Goal: Task Accomplishment & Management: Use online tool/utility

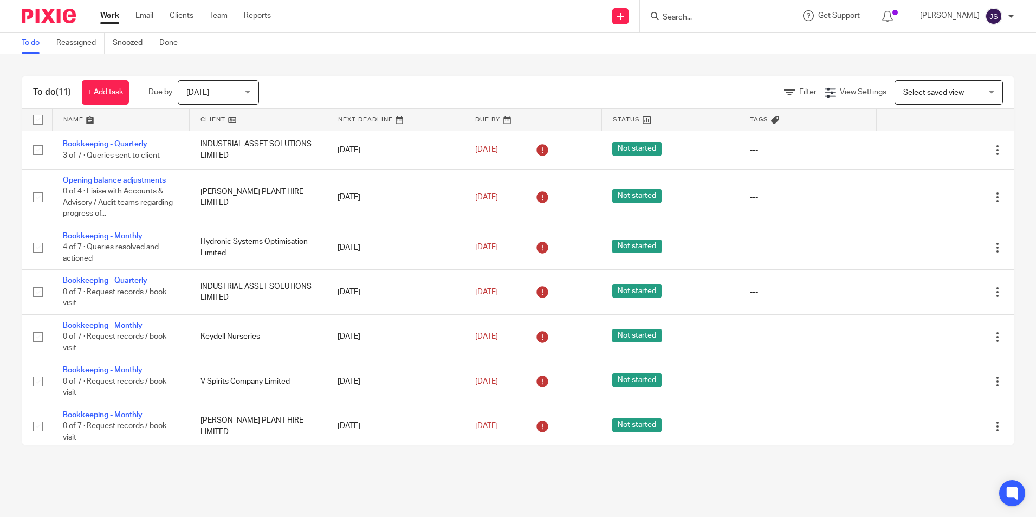
click at [723, 19] on input "Search" at bounding box center [711, 18] width 98 height 10
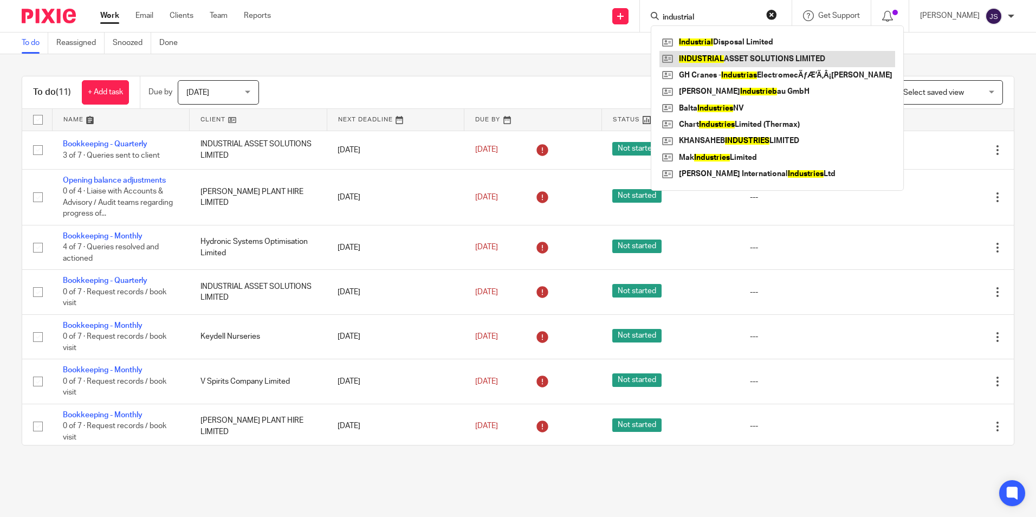
type input "industrial"
click at [537, 44] on div "To do Reassigned Snoozed Done" at bounding box center [518, 44] width 1036 height 22
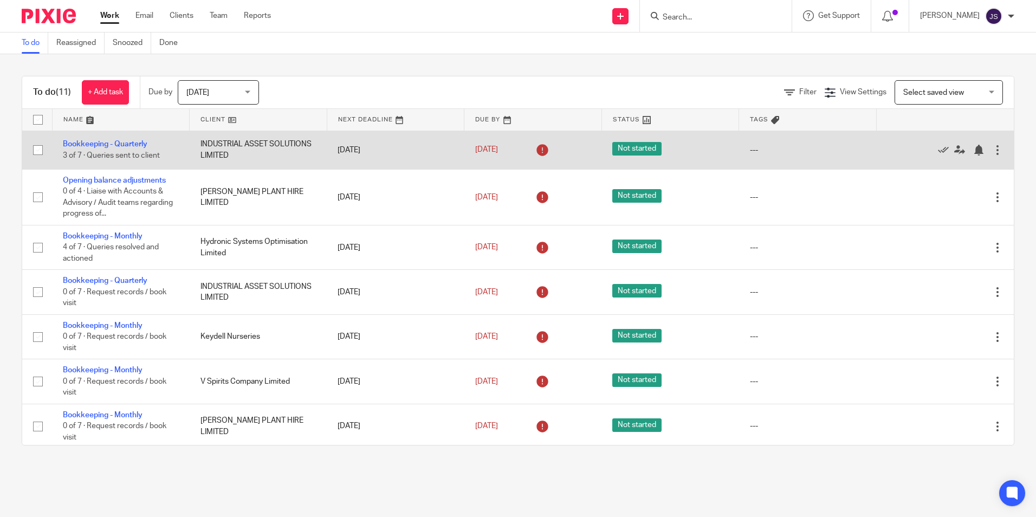
click at [619, 151] on span "Not started" at bounding box center [636, 149] width 49 height 14
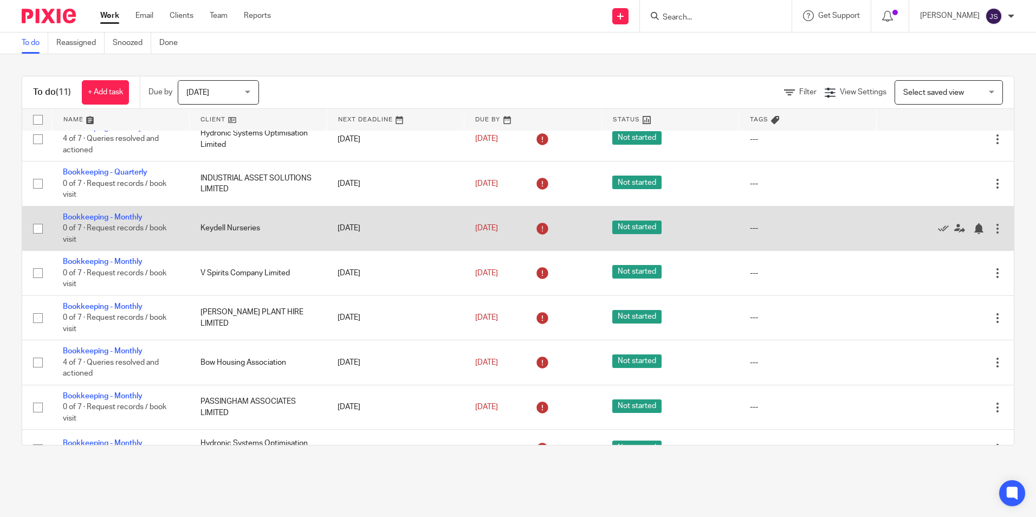
scroll to position [163, 0]
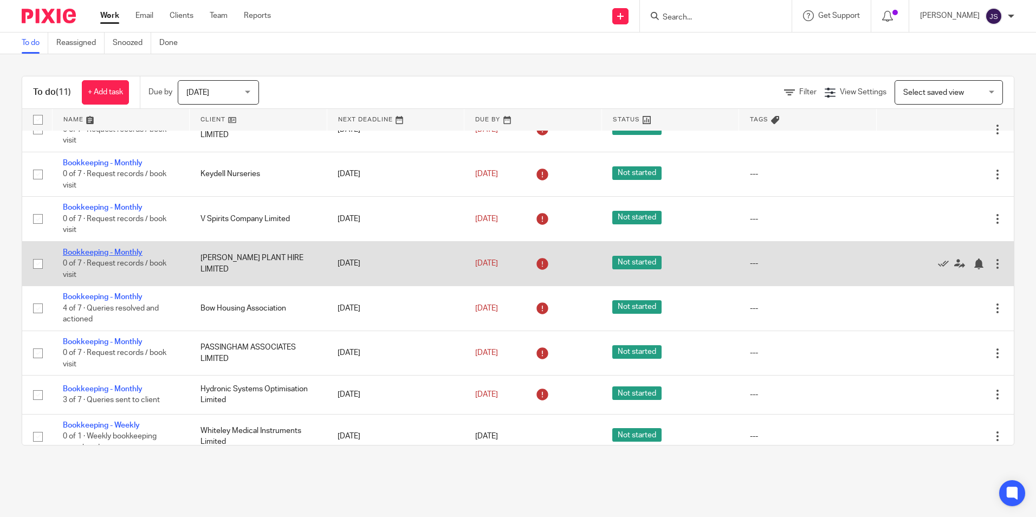
click at [134, 254] on link "Bookkeeping - Monthly" at bounding box center [103, 253] width 80 height 8
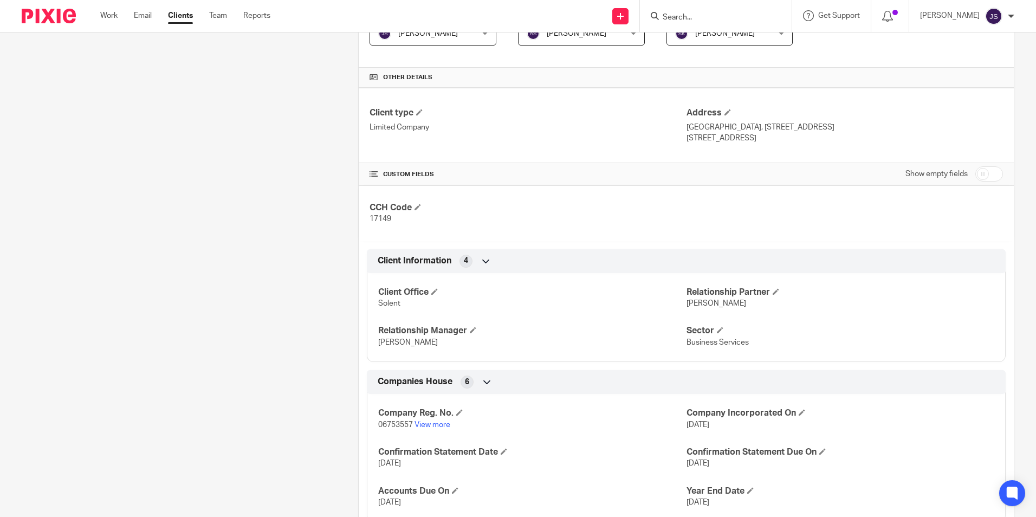
scroll to position [383, 0]
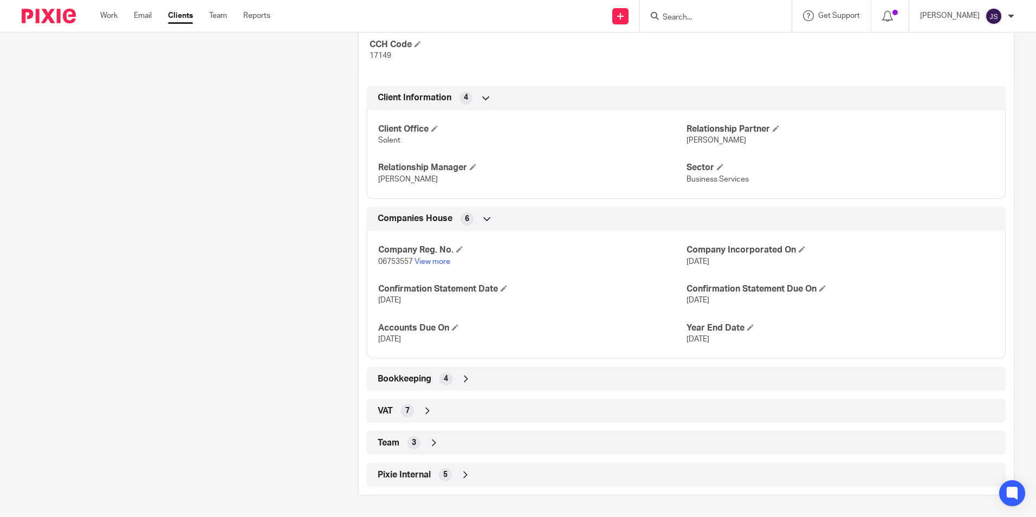
click at [431, 384] on div "Bookkeeping 4" at bounding box center [686, 379] width 623 height 18
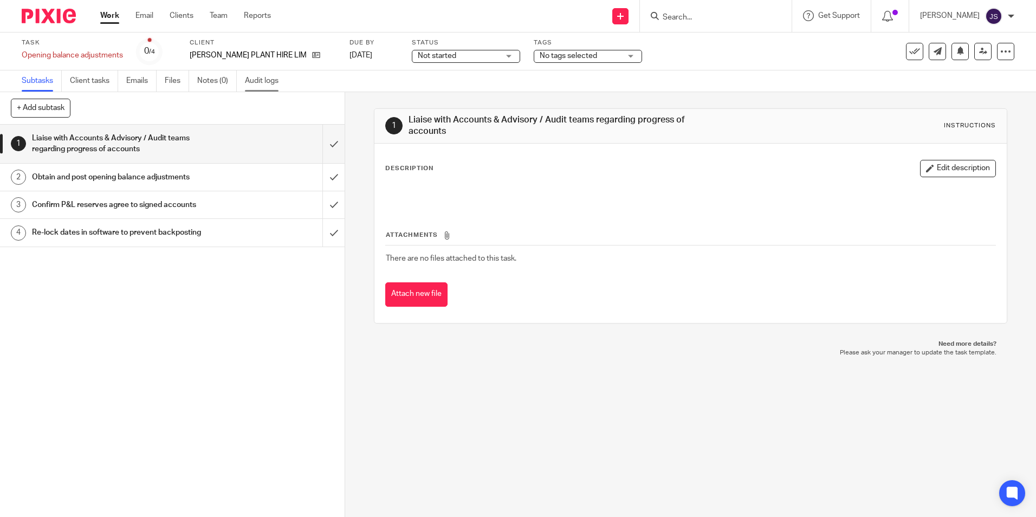
click at [263, 78] on link "Audit logs" at bounding box center [266, 80] width 42 height 21
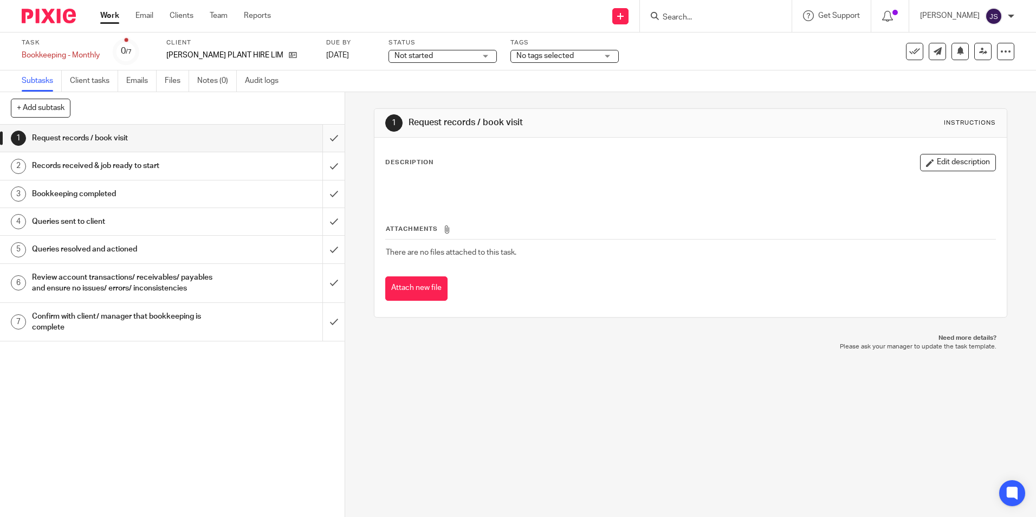
click at [332, 137] on input "submit" at bounding box center [172, 138] width 345 height 27
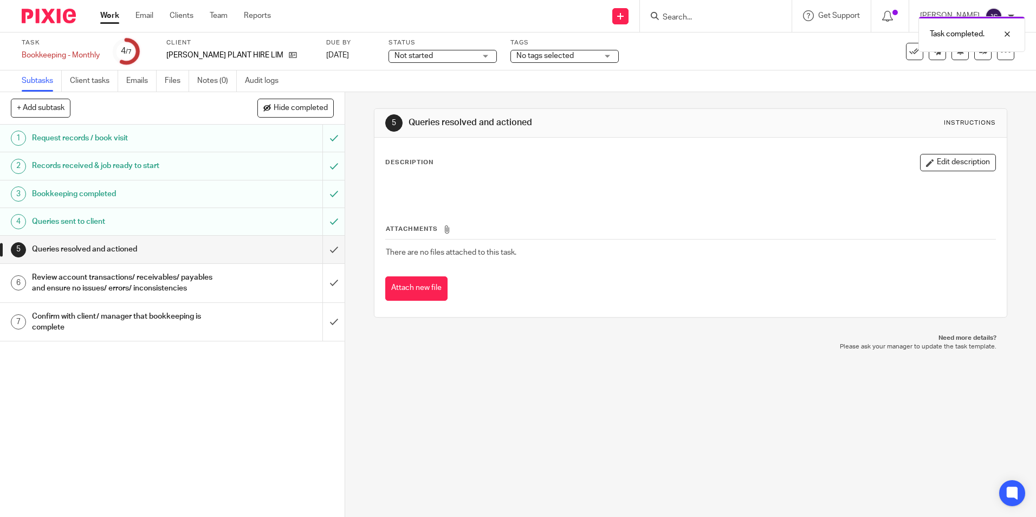
click at [66, 14] on img at bounding box center [49, 16] width 54 height 15
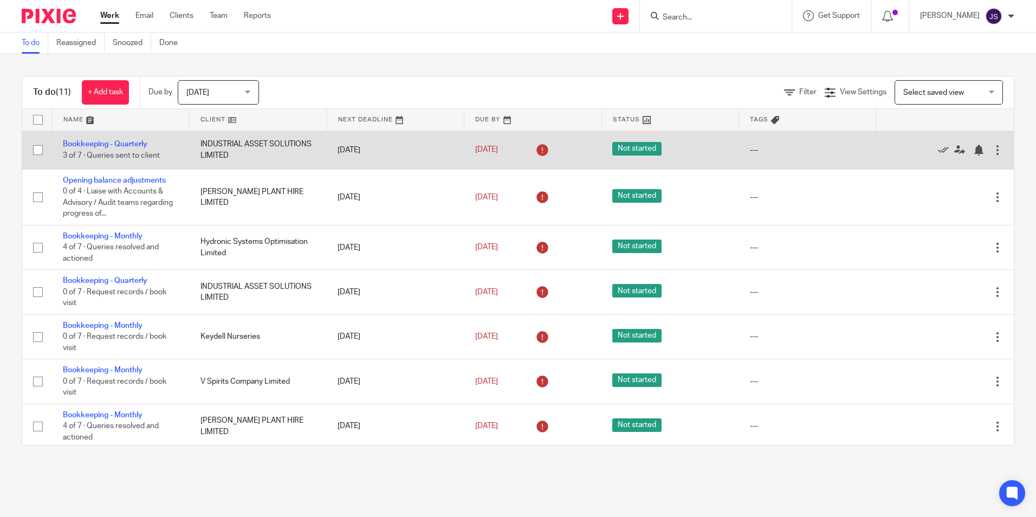
click at [992, 149] on div at bounding box center [997, 150] width 11 height 11
